Goal: Transaction & Acquisition: Purchase product/service

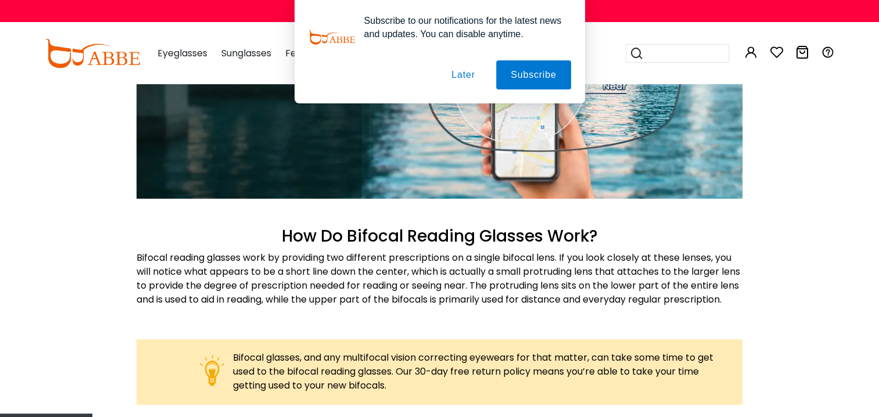
scroll to position [523, 0]
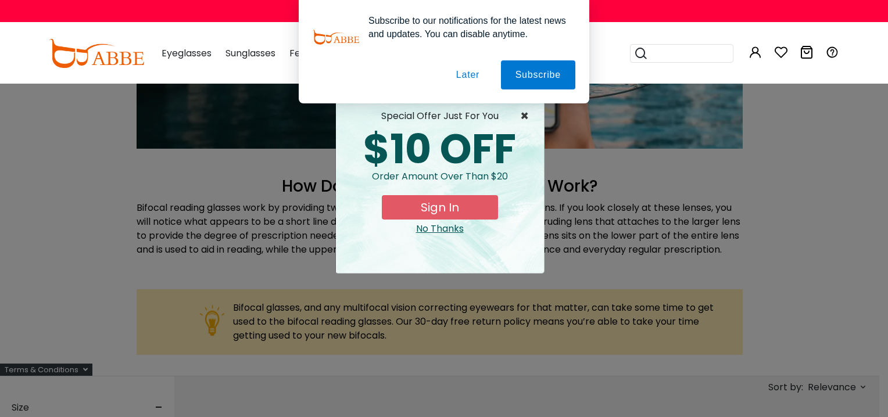
click at [523, 117] on span "×" at bounding box center [527, 116] width 15 height 14
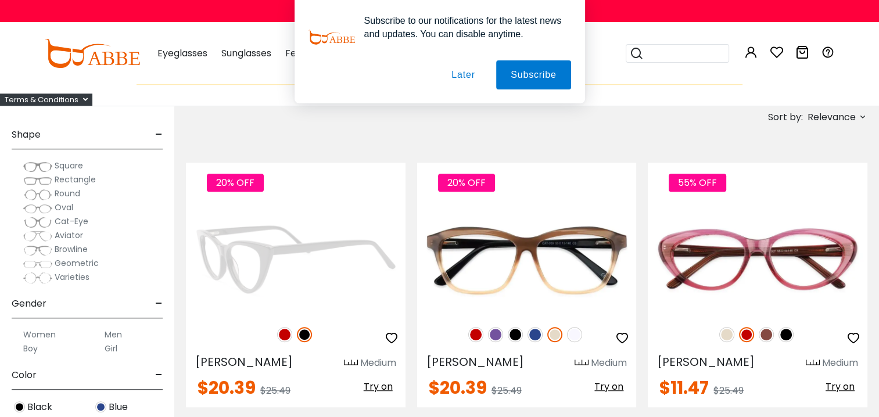
scroll to position [813, 0]
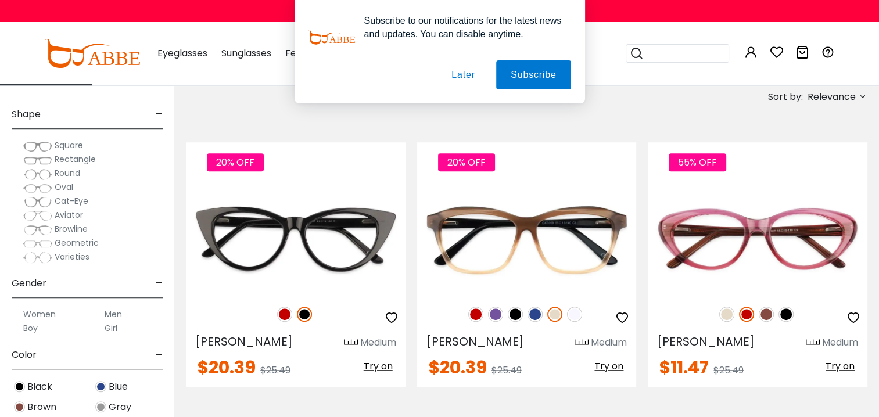
click at [64, 165] on span "Rectangle" at bounding box center [75, 159] width 41 height 12
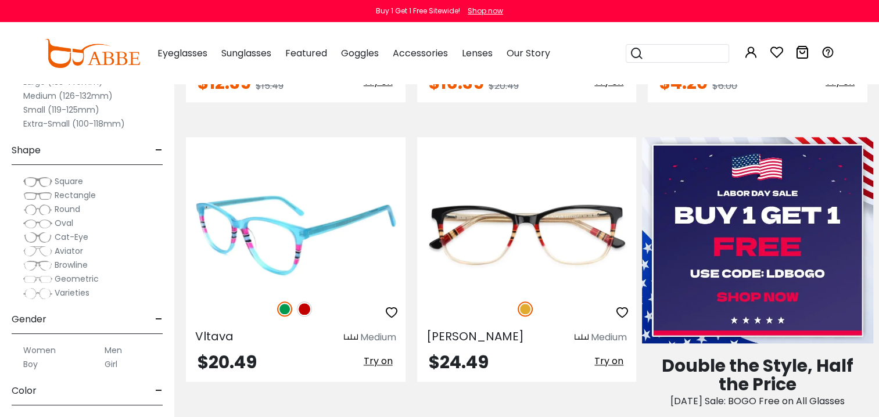
scroll to position [1104, 0]
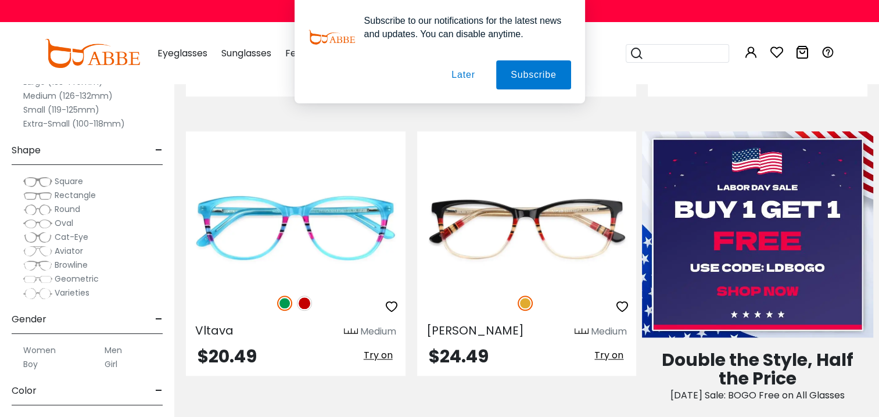
click at [112, 349] on label "Men" at bounding box center [113, 350] width 17 height 14
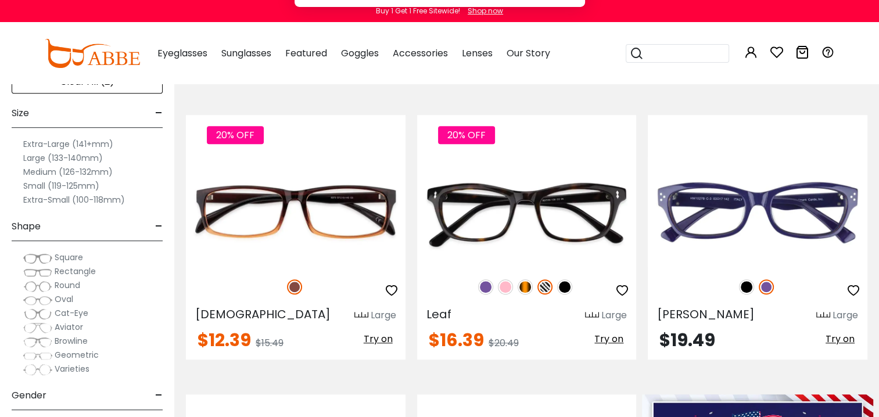
scroll to position [813, 0]
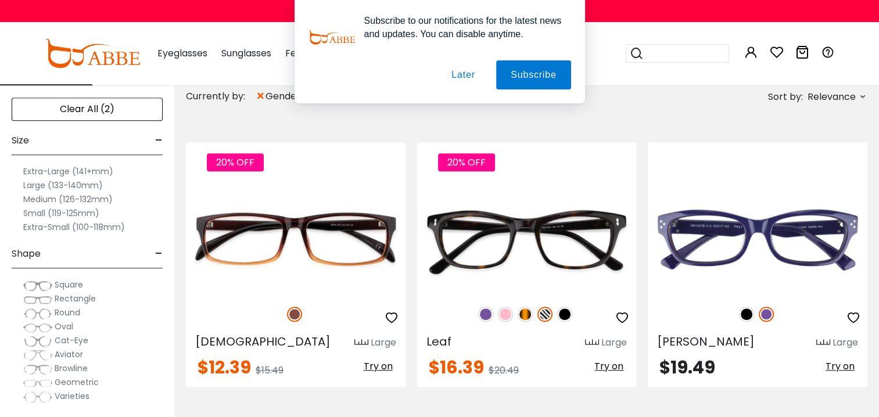
click at [72, 192] on label "Large (133-140mm)" at bounding box center [63, 185] width 80 height 14
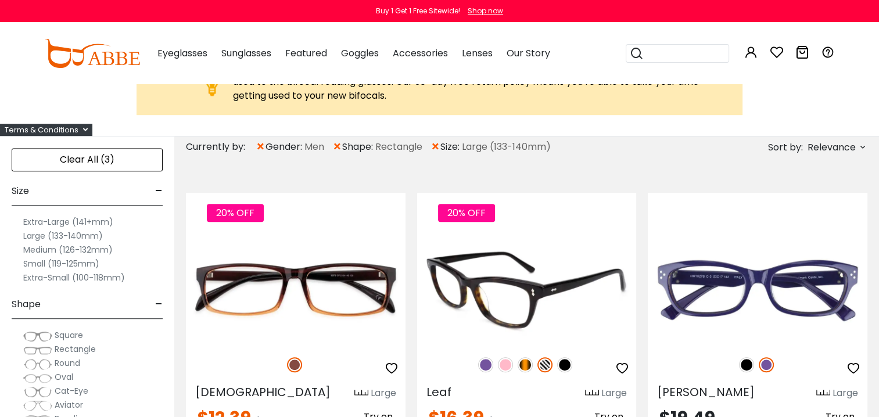
scroll to position [871, 0]
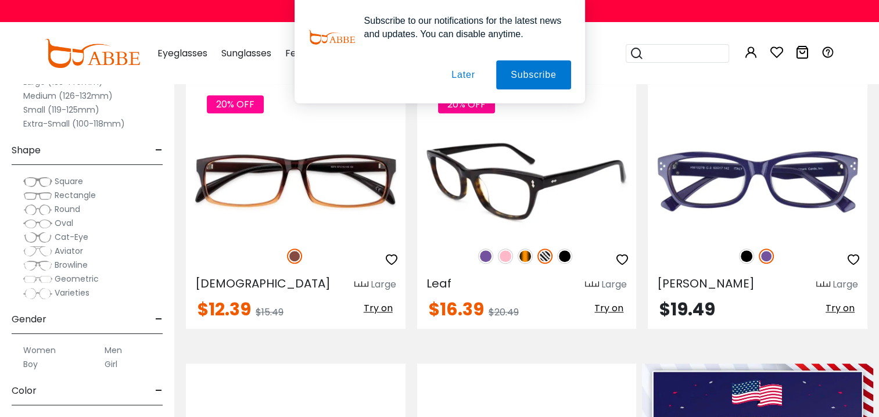
click at [495, 223] on img at bounding box center [527, 181] width 220 height 110
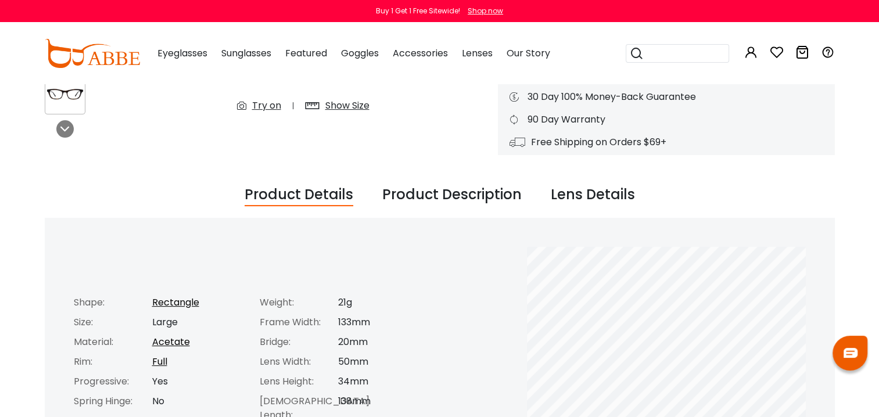
scroll to position [232, 0]
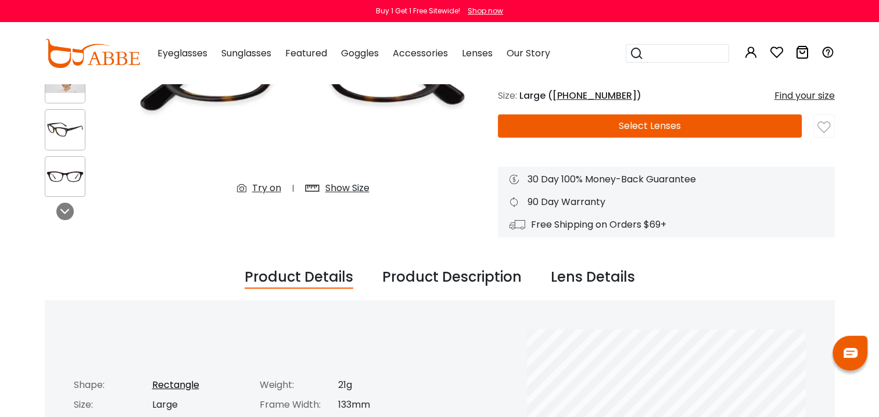
click at [0, 0] on button "Later" at bounding box center [0, 0] width 0 height 0
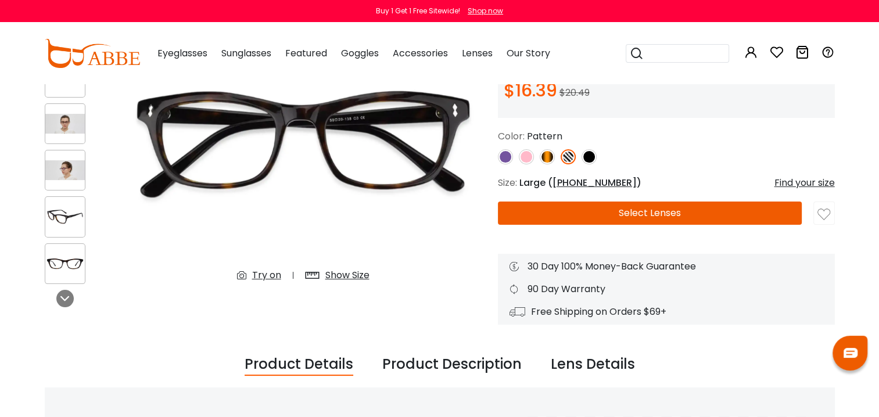
scroll to position [58, 0]
